Goal: Book appointment/travel/reservation

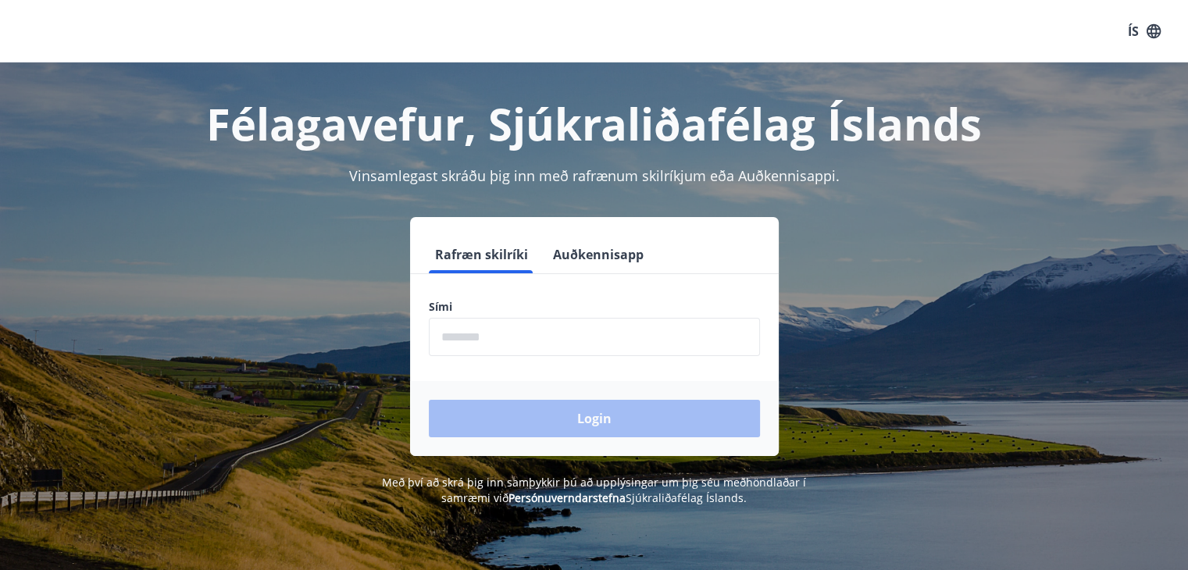
click at [519, 335] on input "phone" at bounding box center [594, 337] width 331 height 38
type input "********"
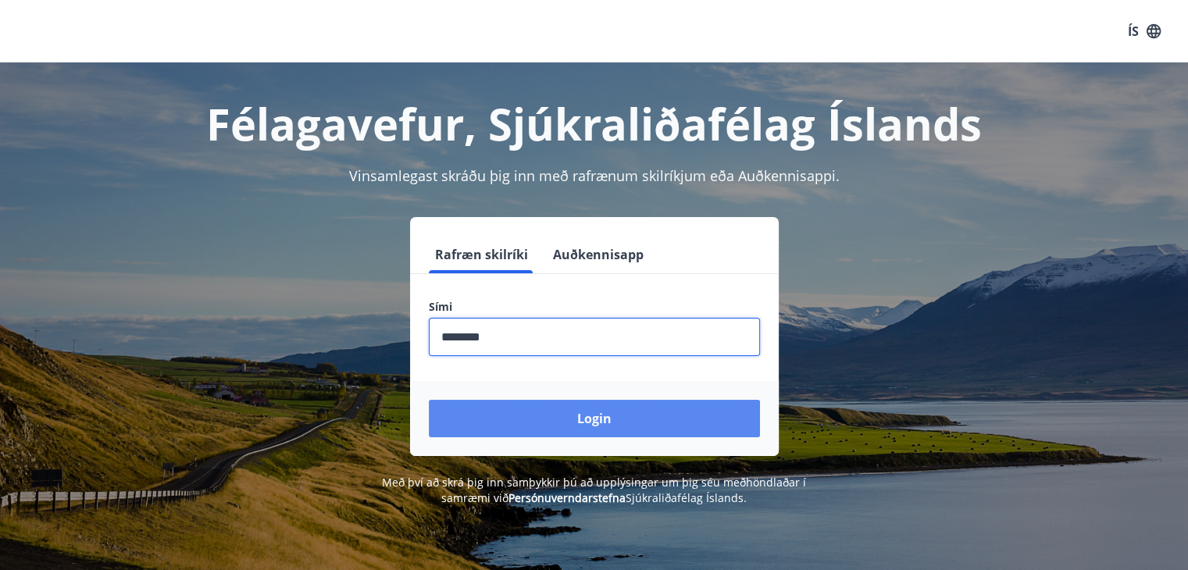
click at [569, 422] on button "Login" at bounding box center [594, 418] width 331 height 37
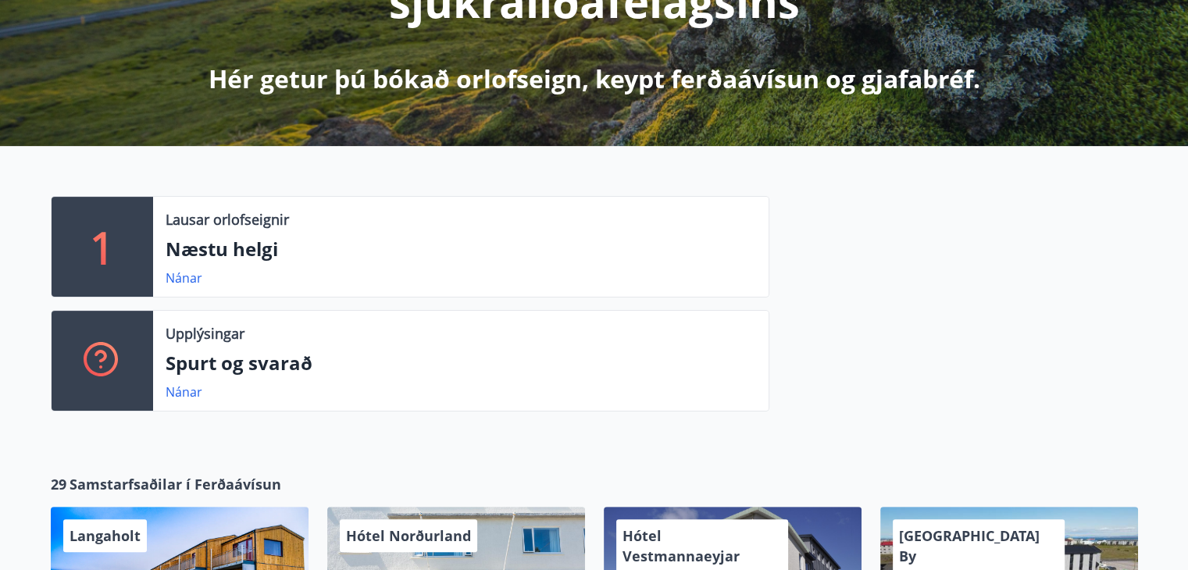
scroll to position [312, 0]
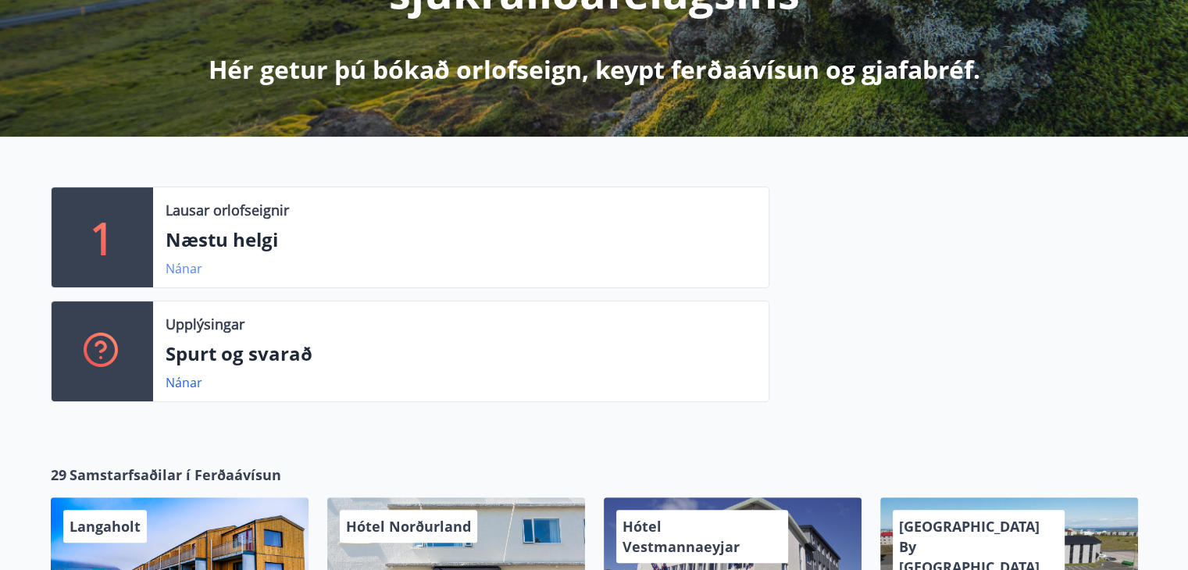
click at [181, 267] on link "Nánar" at bounding box center [184, 268] width 37 height 17
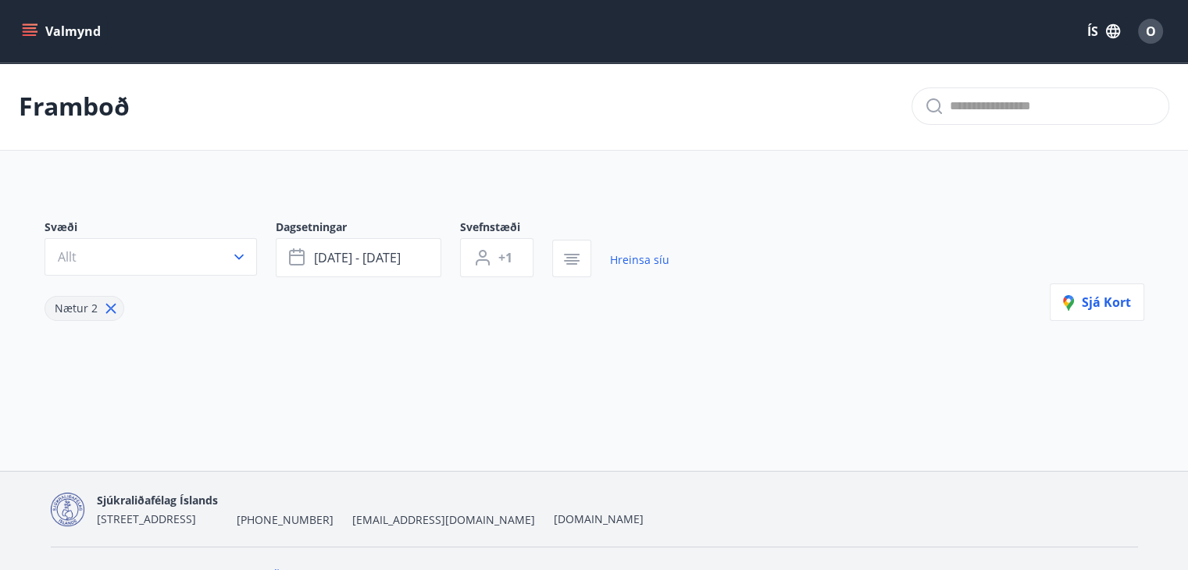
type input "*"
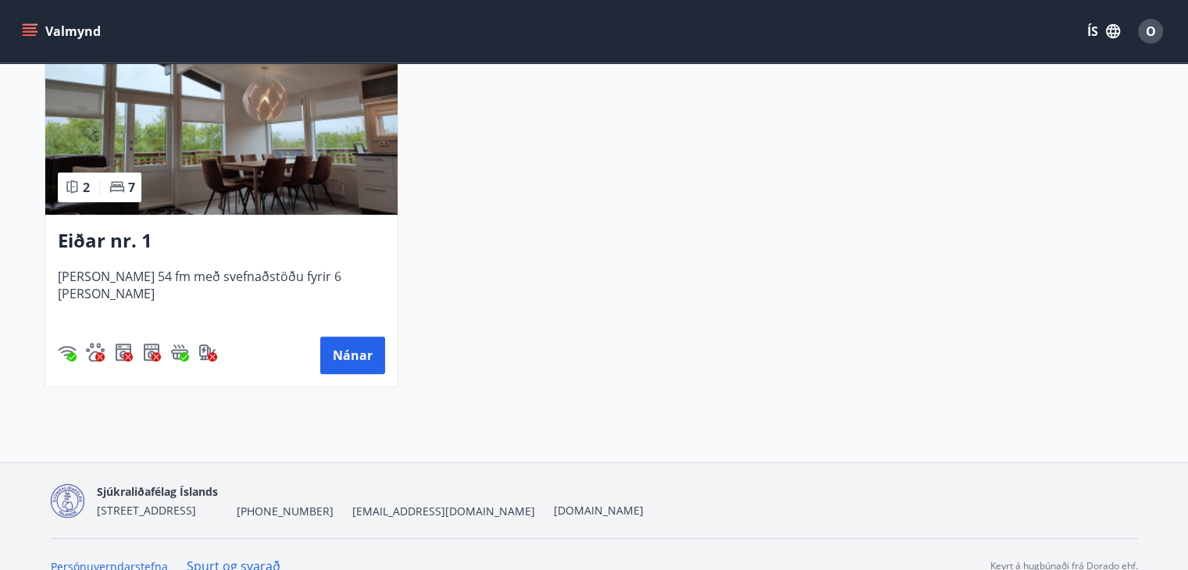
scroll to position [436, 0]
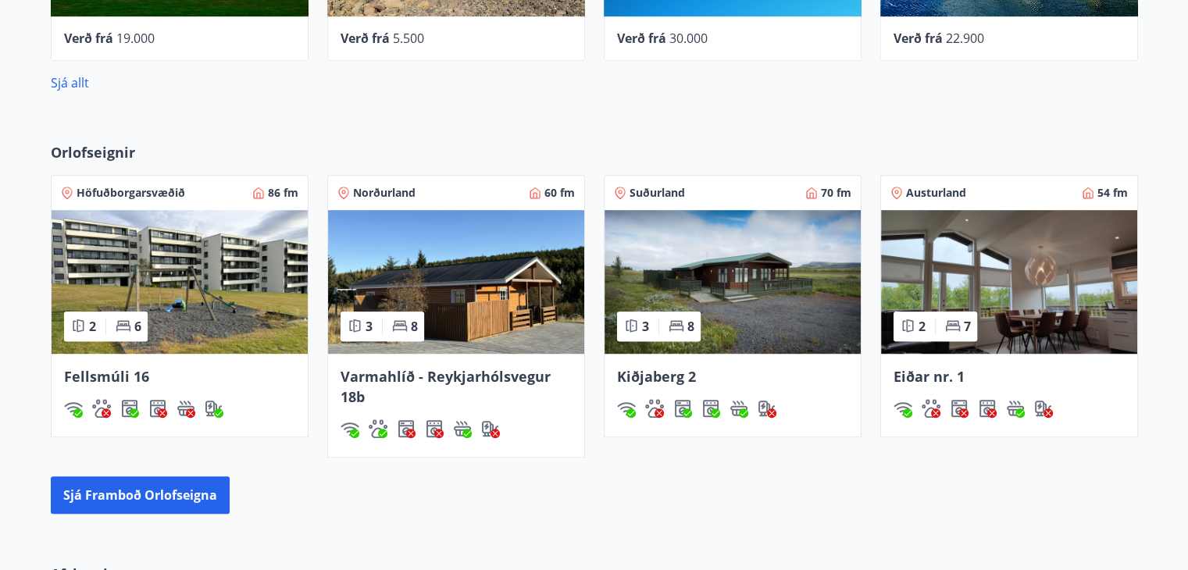
scroll to position [969, 0]
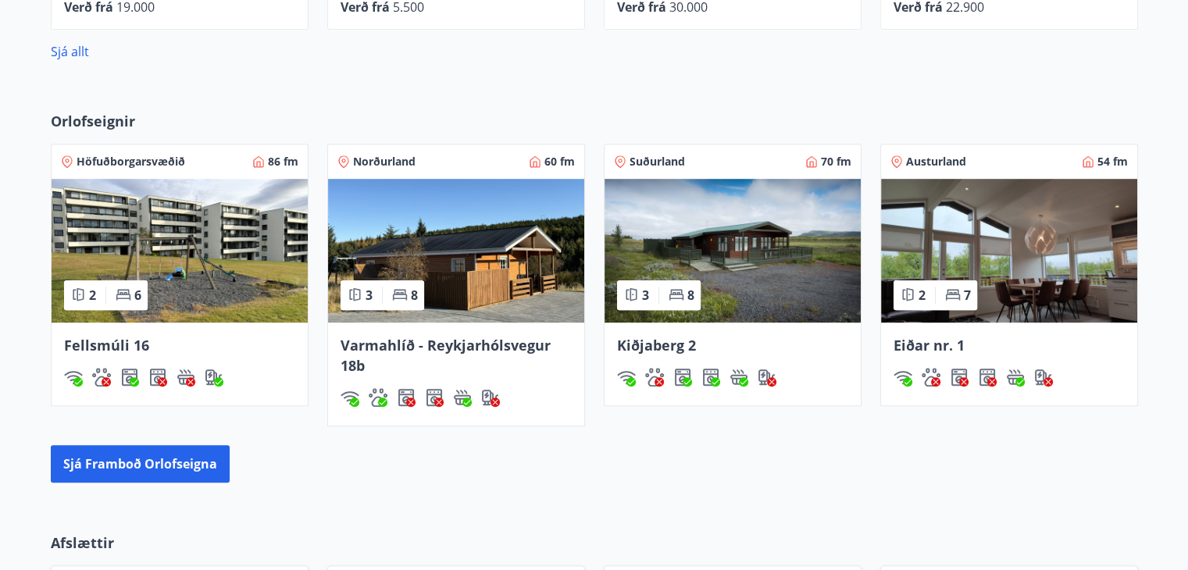
click at [683, 343] on span "Kiðjaberg 2" at bounding box center [656, 345] width 79 height 19
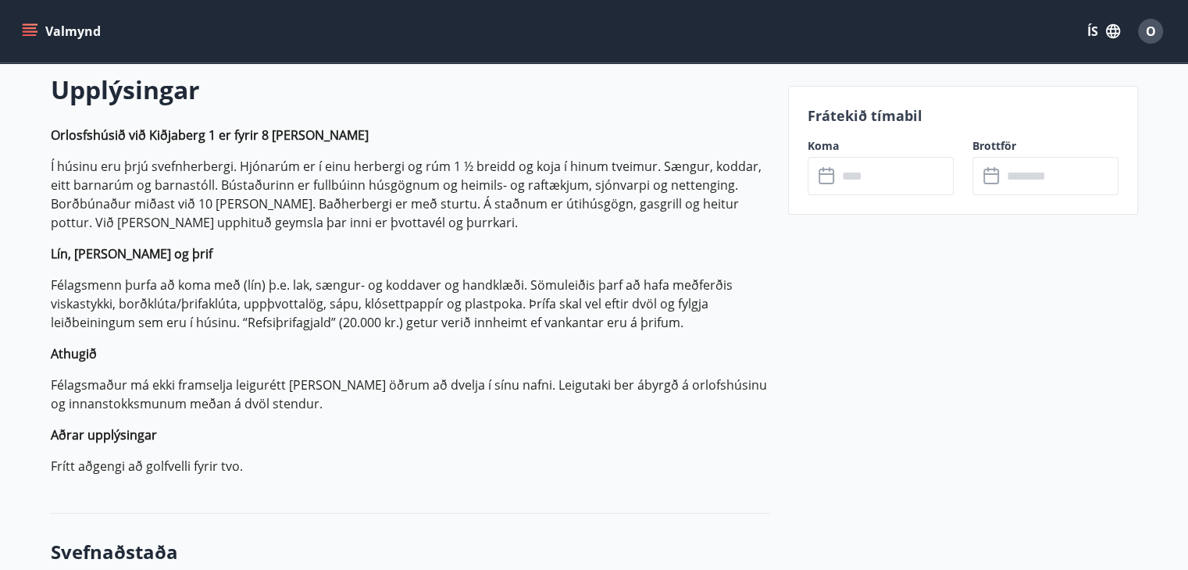
scroll to position [500, 0]
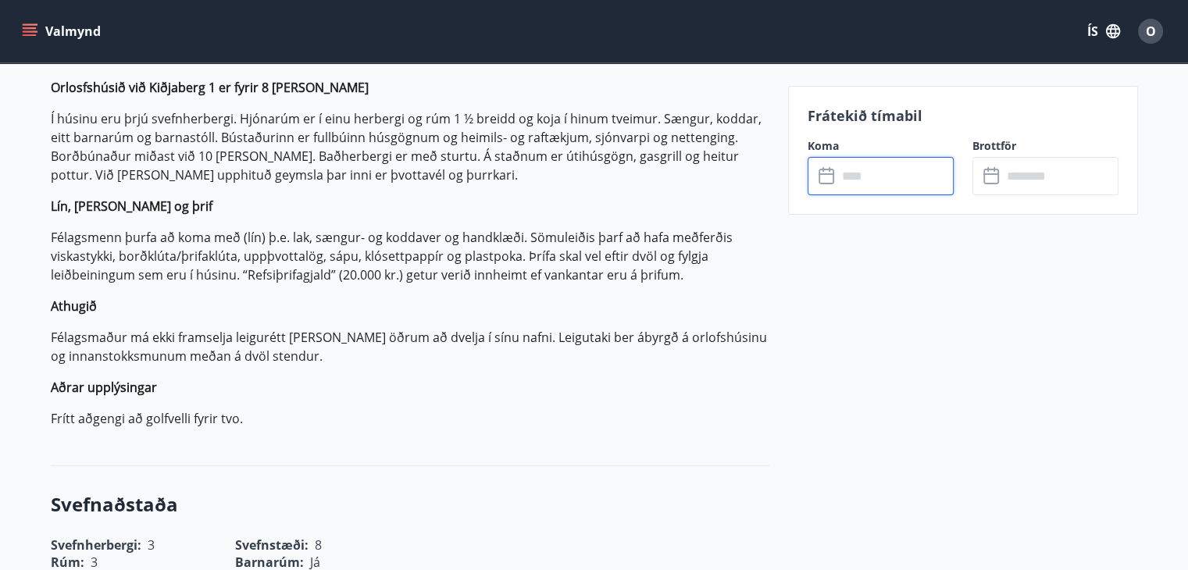
click at [887, 183] on input "text" at bounding box center [895, 176] width 116 height 38
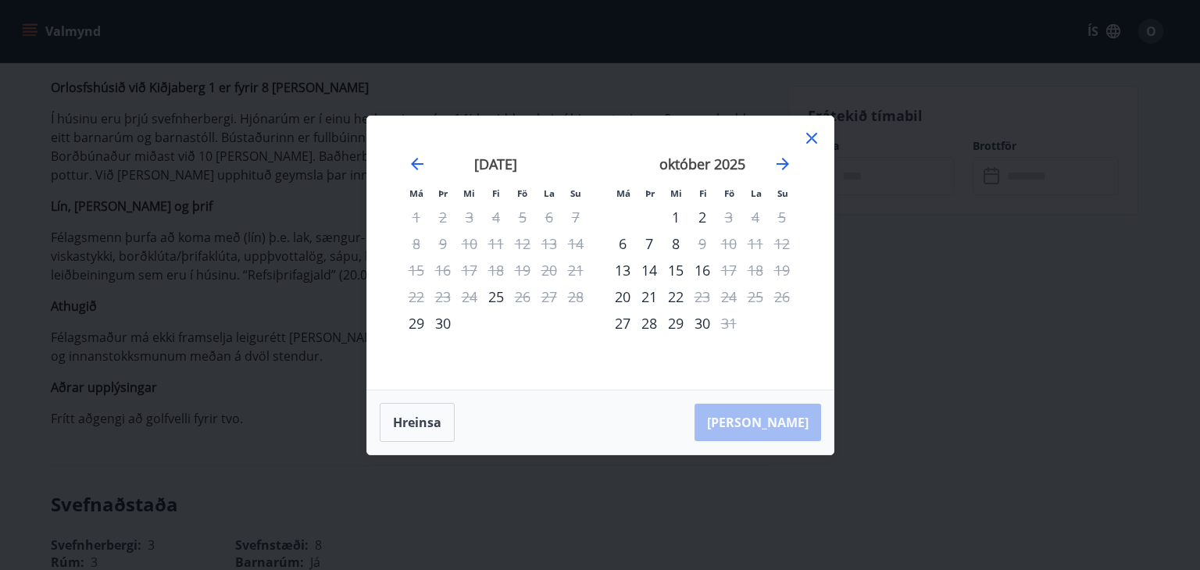
click at [811, 141] on icon at bounding box center [811, 138] width 19 height 19
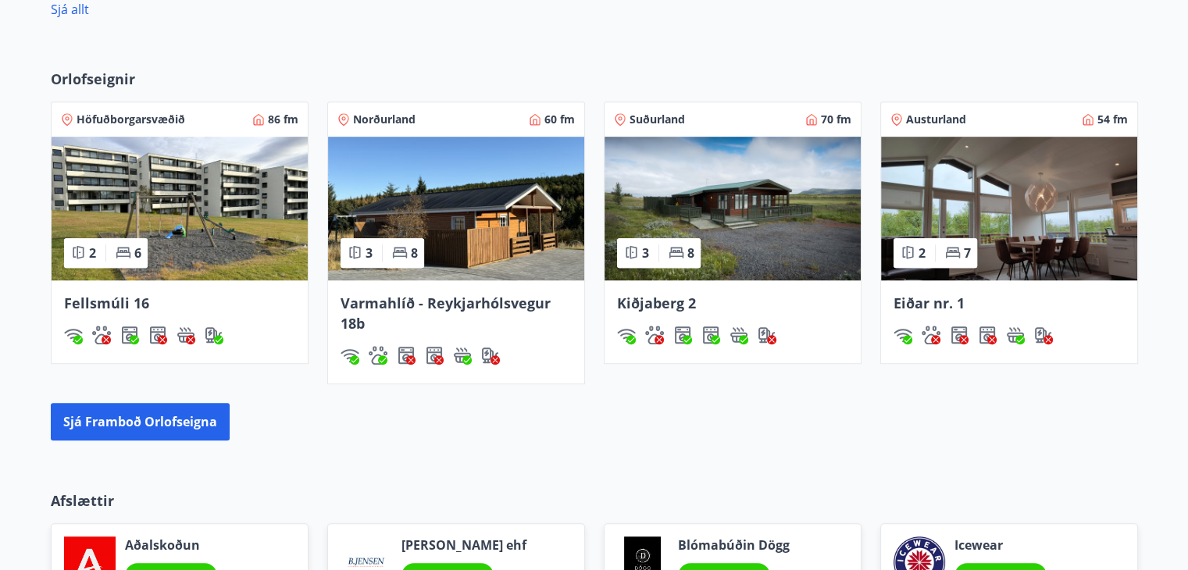
scroll to position [1125, 0]
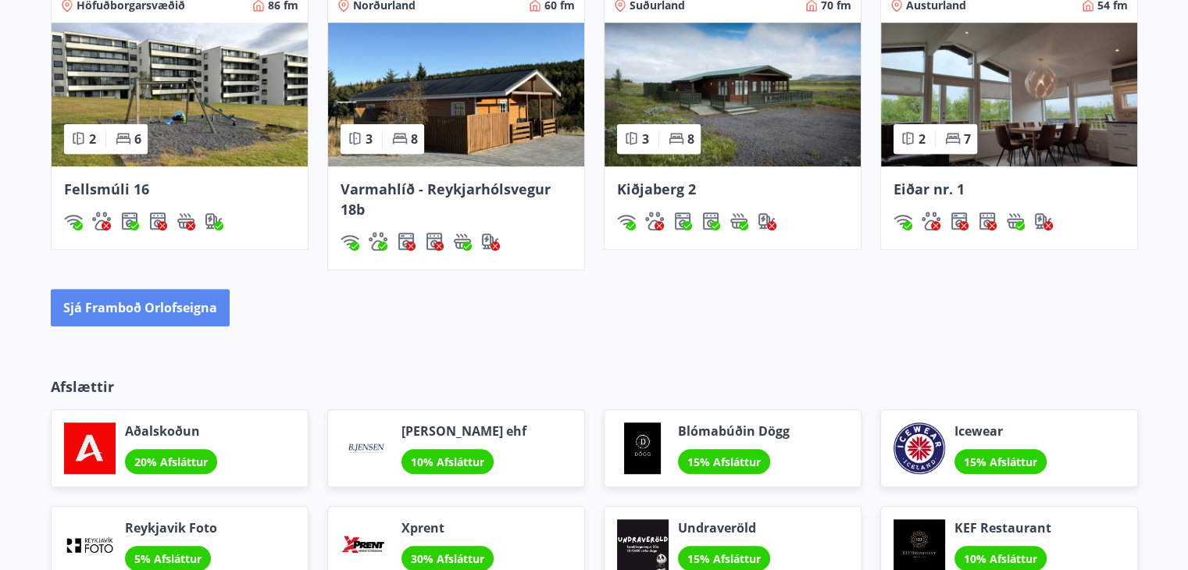
click at [130, 302] on button "Sjá framboð orlofseigna" at bounding box center [140, 307] width 179 height 37
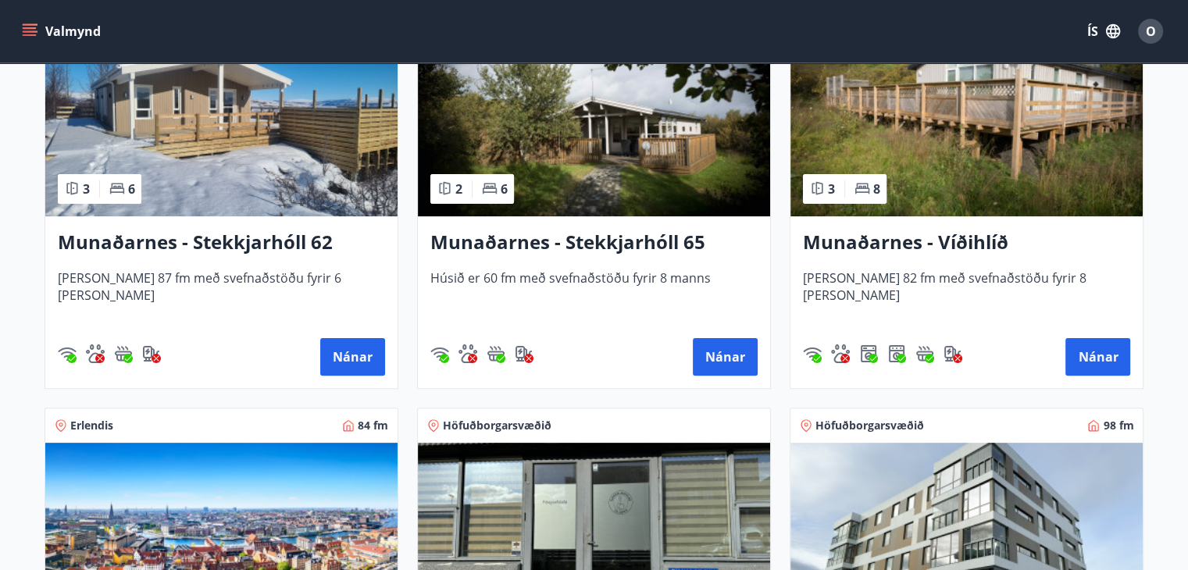
scroll to position [375, 0]
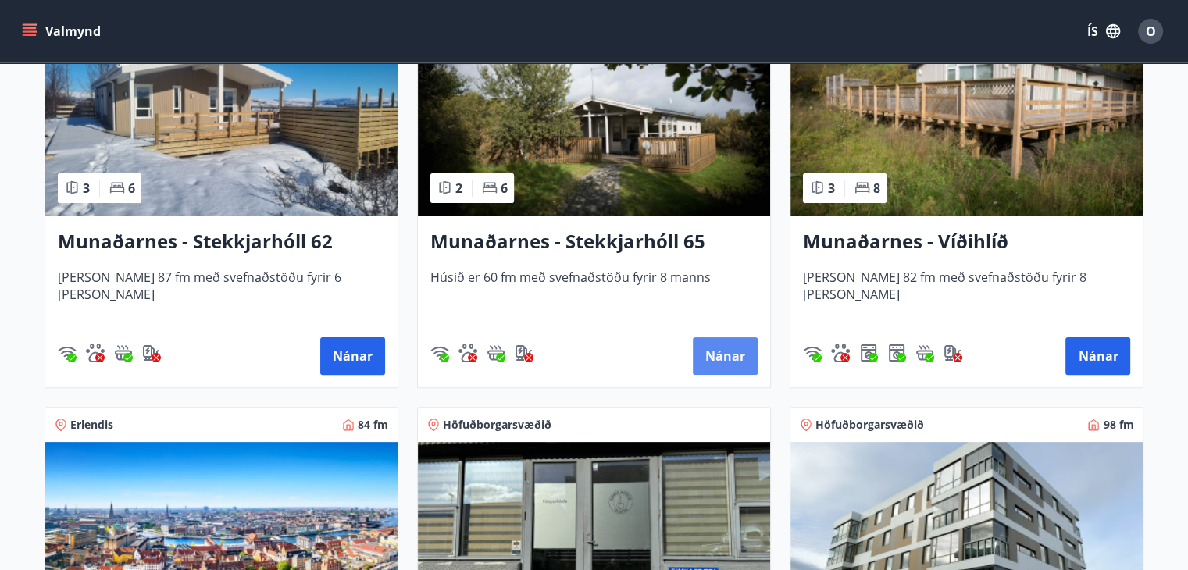
click at [716, 358] on button "Nánar" at bounding box center [725, 355] width 65 height 37
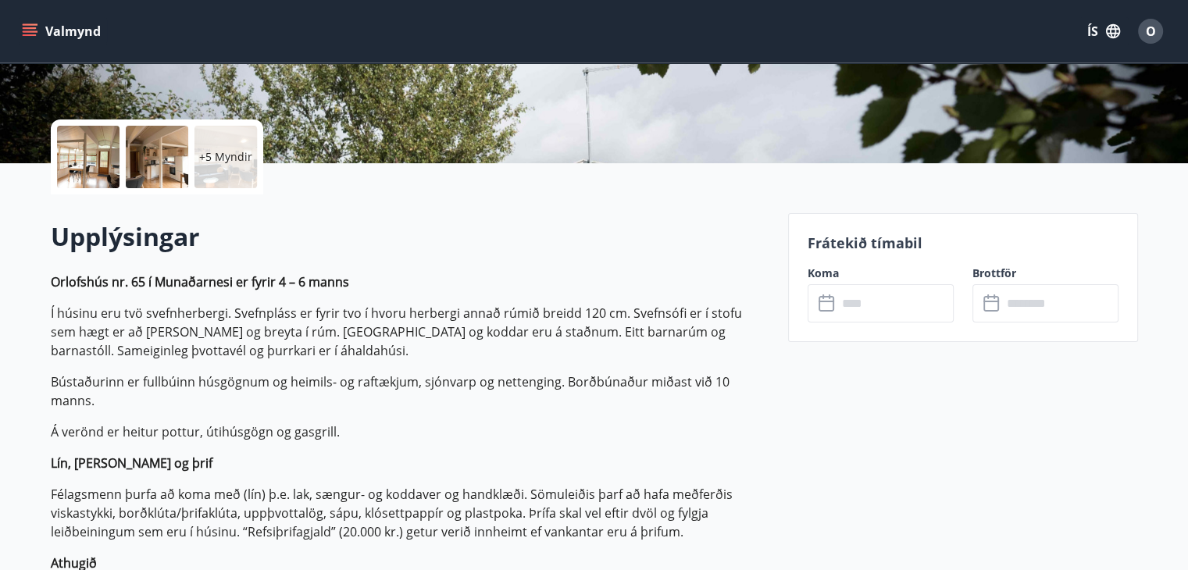
scroll to position [312, 0]
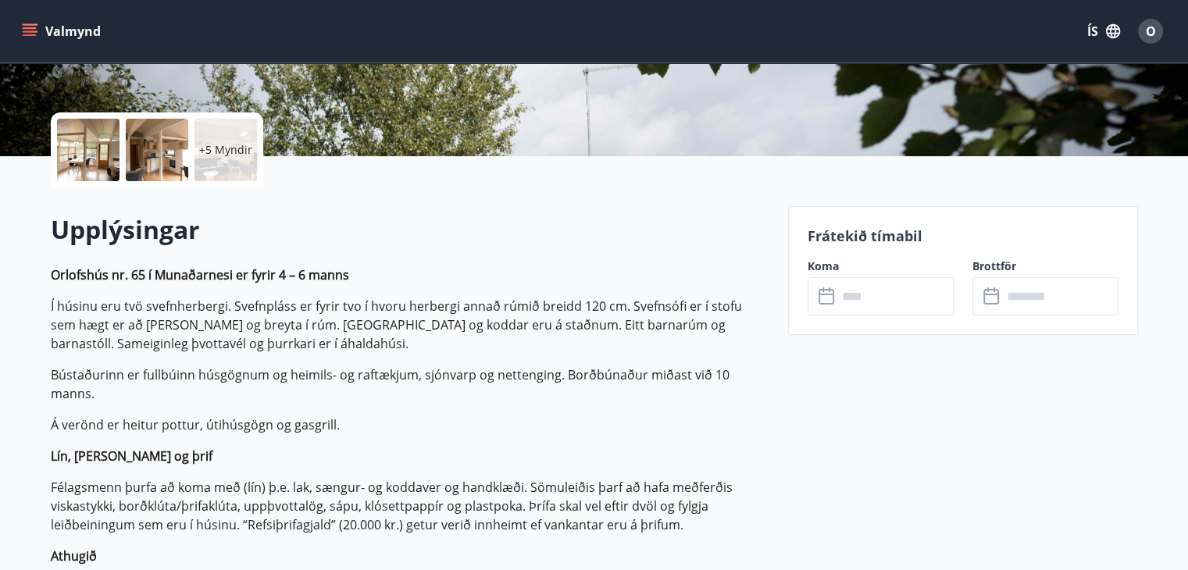
click at [861, 296] on input "text" at bounding box center [895, 296] width 116 height 38
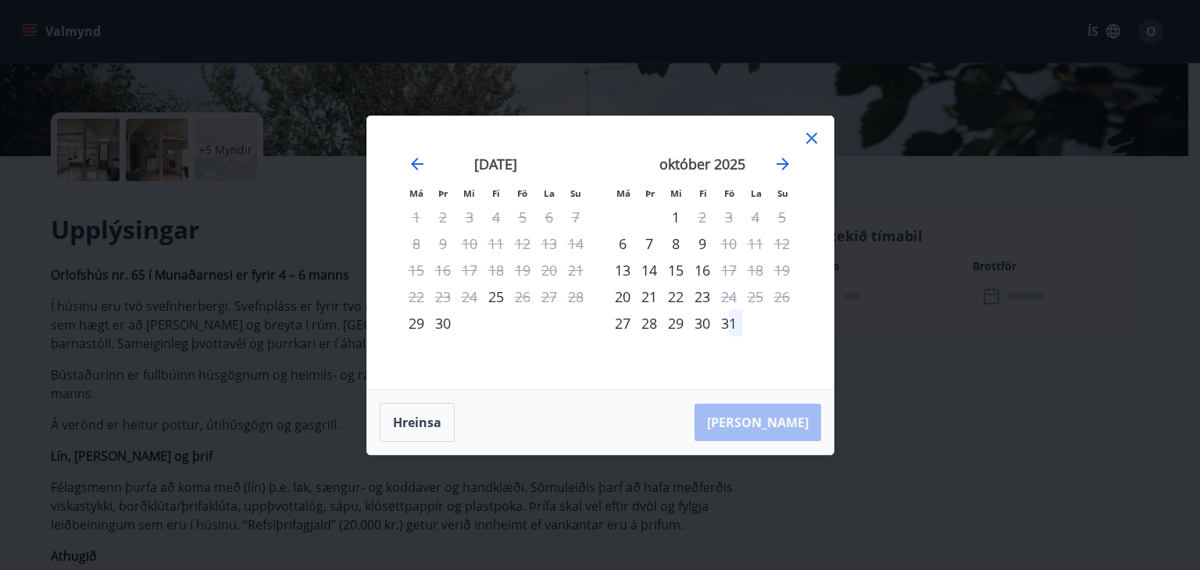
click at [812, 132] on icon at bounding box center [811, 138] width 19 height 19
